Goal: Task Accomplishment & Management: Manage account settings

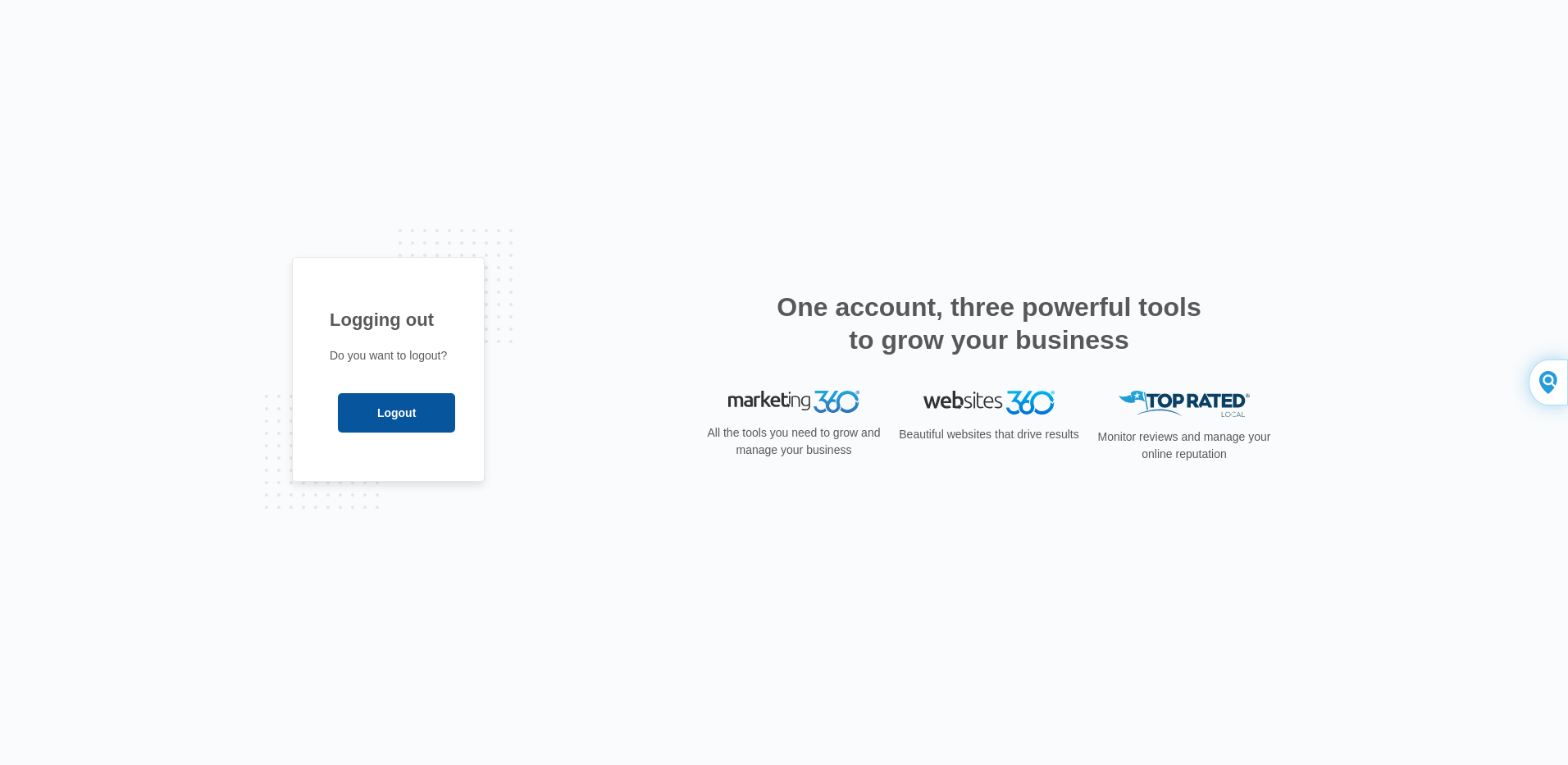
click at [409, 409] on input "Logout" at bounding box center [396, 412] width 117 height 39
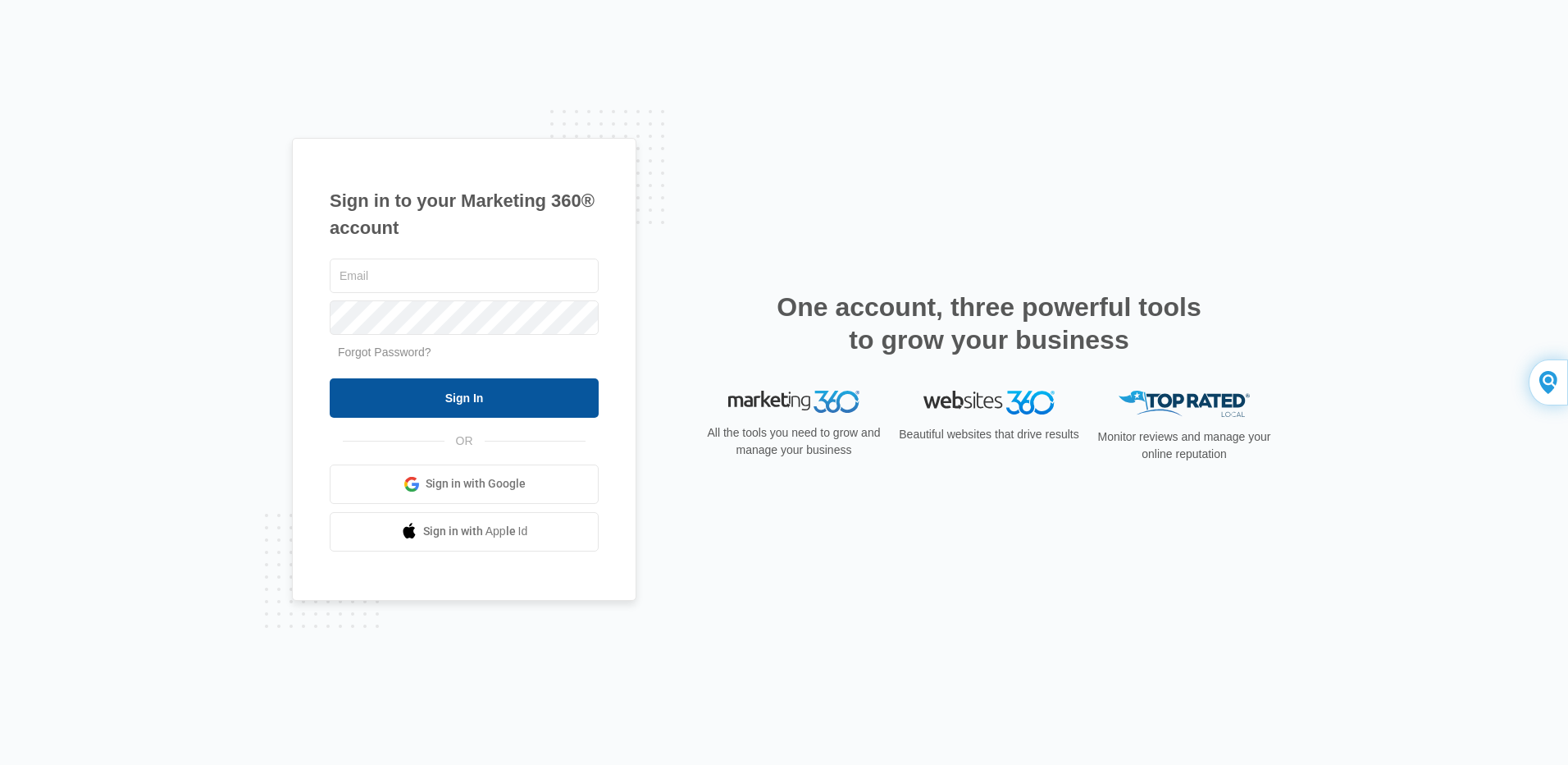
type input "[EMAIL_ADDRESS][DOMAIN_NAME]"
click at [423, 397] on input "Sign In" at bounding box center [465, 397] width 269 height 39
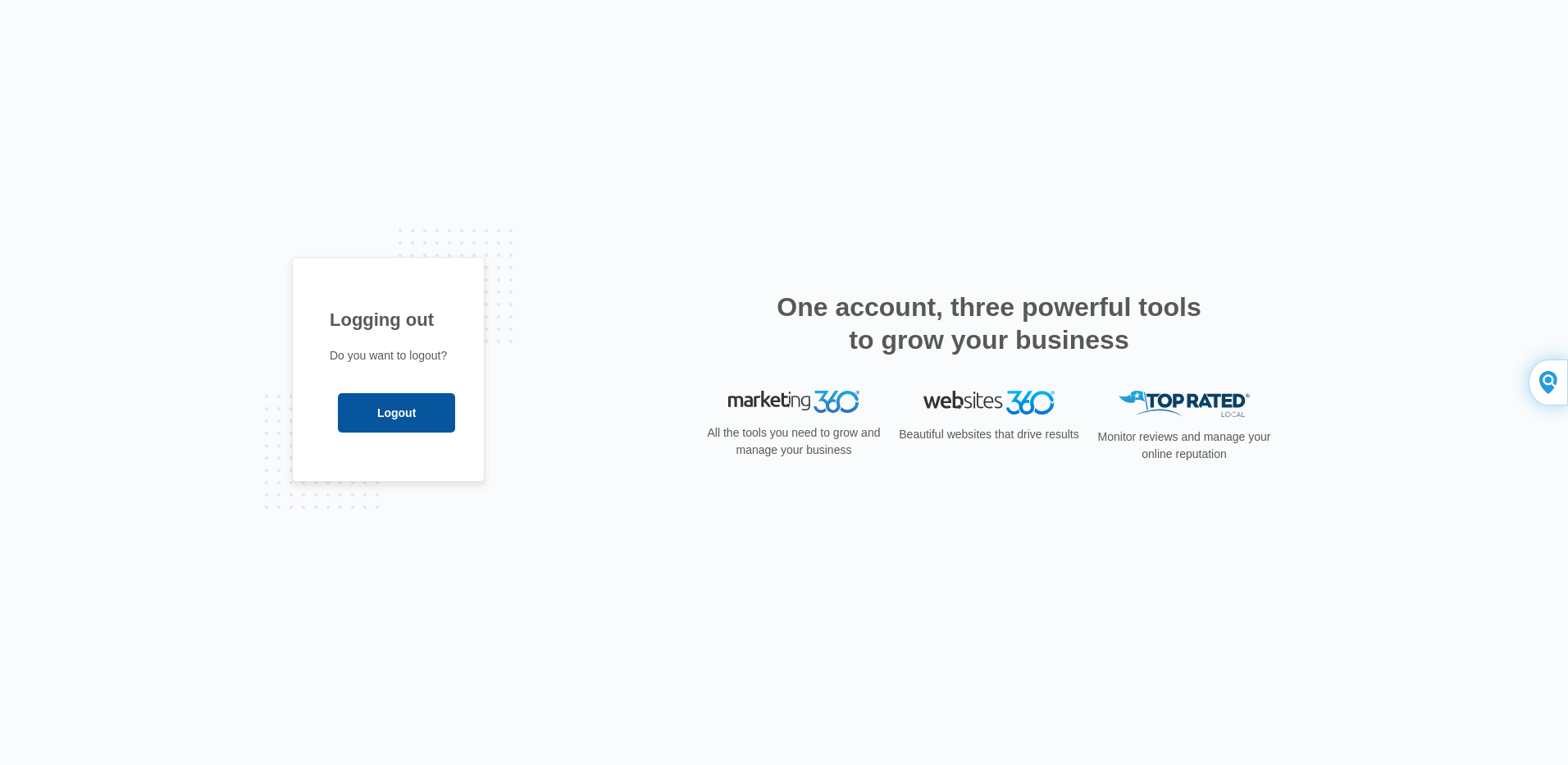
click at [412, 407] on input "Logout" at bounding box center [396, 412] width 117 height 39
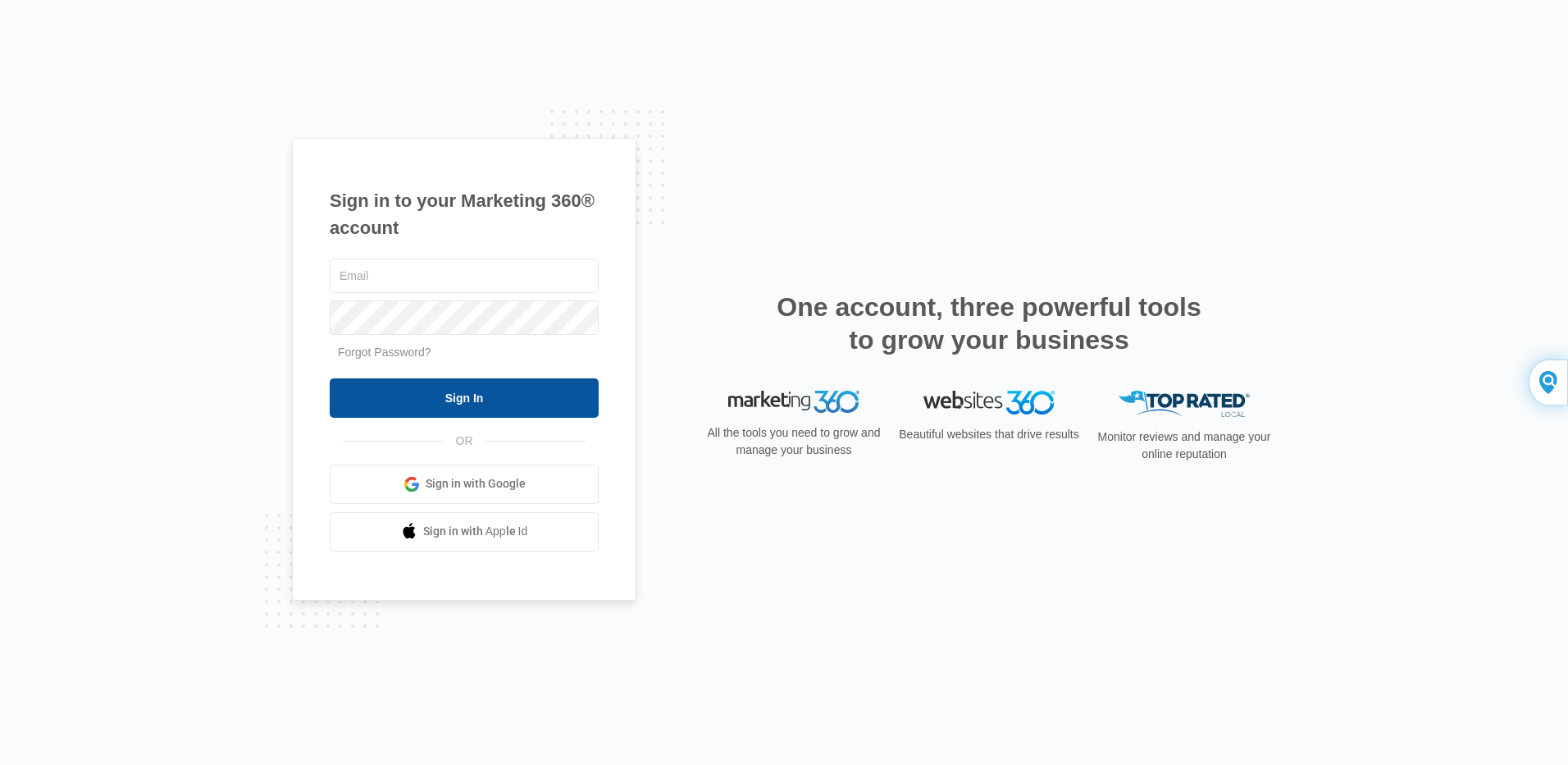
type input "[EMAIL_ADDRESS][DOMAIN_NAME]"
click at [438, 390] on input "Sign In" at bounding box center [465, 397] width 269 height 39
